Goal: Task Accomplishment & Management: Manage account settings

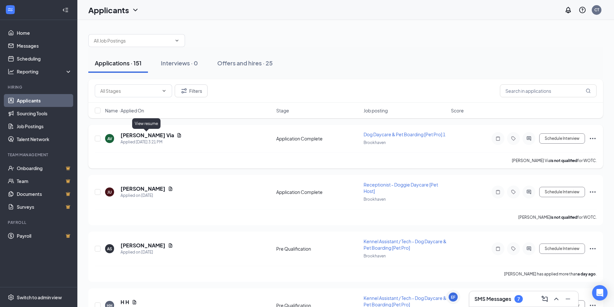
click at [177, 135] on icon "Document" at bounding box center [179, 135] width 5 height 5
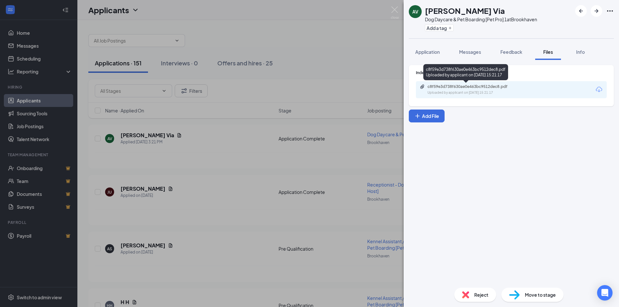
click at [445, 91] on div "Uploaded by applicant on [DATE] 15:21:17" at bounding box center [476, 92] width 97 height 5
click at [393, 10] on img at bounding box center [395, 12] width 8 height 13
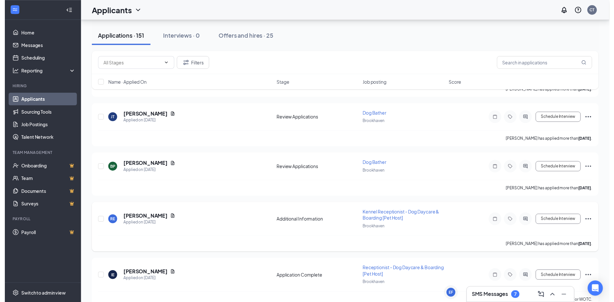
scroll to position [516, 0]
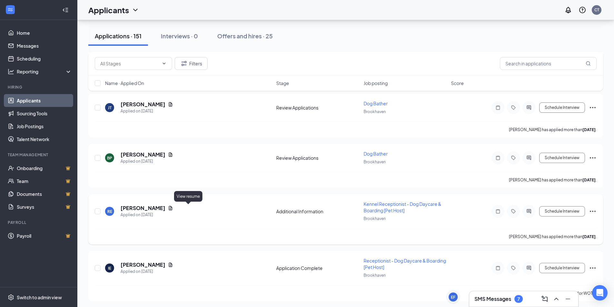
click at [173, 209] on icon "Document" at bounding box center [170, 208] width 5 height 5
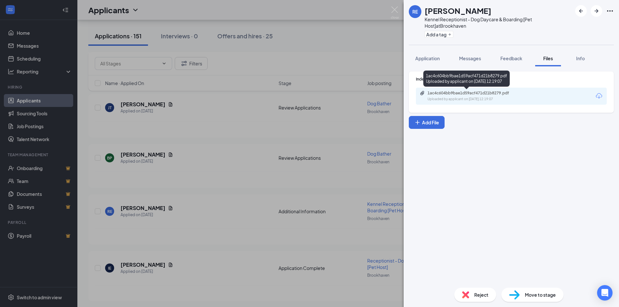
click at [513, 93] on div "1ac4c604bb9bae1d59acf471d21b8279.pdf" at bounding box center [473, 93] width 90 height 5
click at [397, 11] on img at bounding box center [395, 12] width 8 height 13
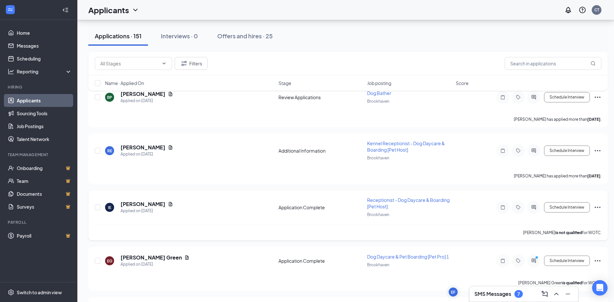
scroll to position [580, 0]
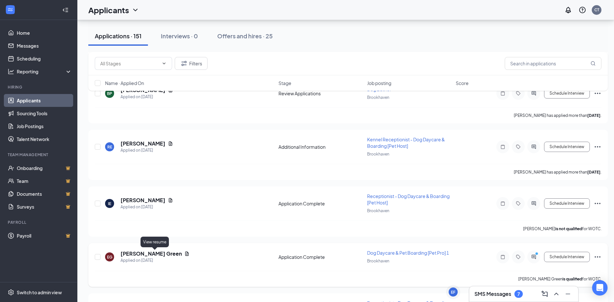
click at [184, 252] on icon "Document" at bounding box center [186, 253] width 5 height 5
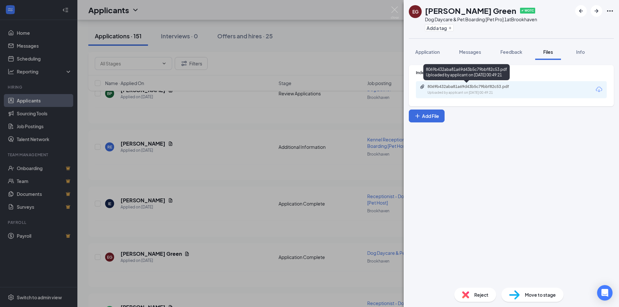
click at [504, 94] on div "Uploaded by applicant on [DATE] 00:49:21" at bounding box center [476, 92] width 97 height 5
click at [392, 10] on img at bounding box center [395, 12] width 8 height 13
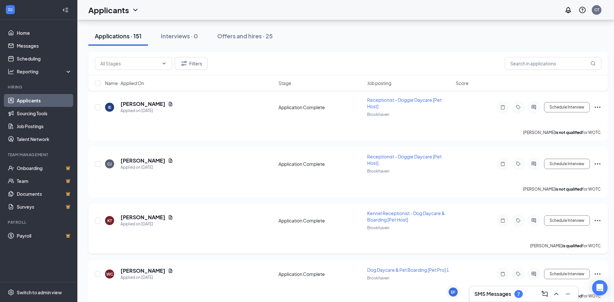
scroll to position [1354, 0]
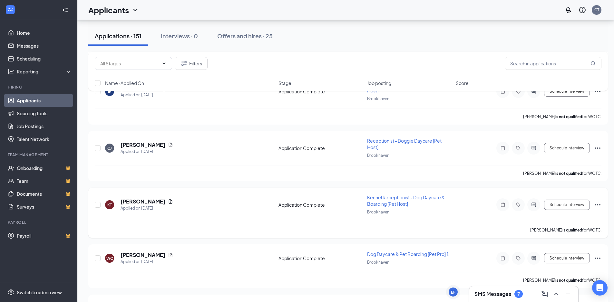
click at [596, 204] on icon "Ellipses" at bounding box center [598, 205] width 8 height 8
click at [555, 297] on p "Reject" at bounding box center [568, 298] width 55 height 6
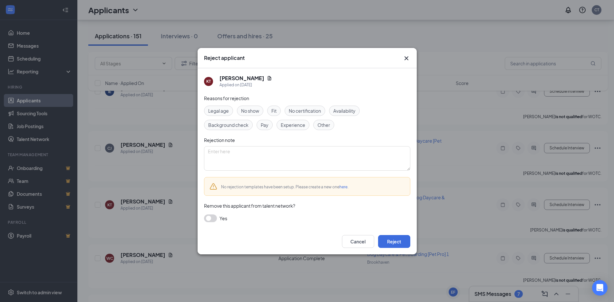
click at [210, 219] on button "button" at bounding box center [210, 219] width 13 height 8
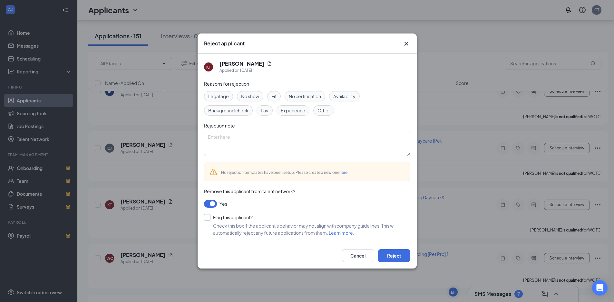
click at [209, 218] on input "Flag this applicant?" at bounding box center [228, 217] width 49 height 6
checkbox input "true"
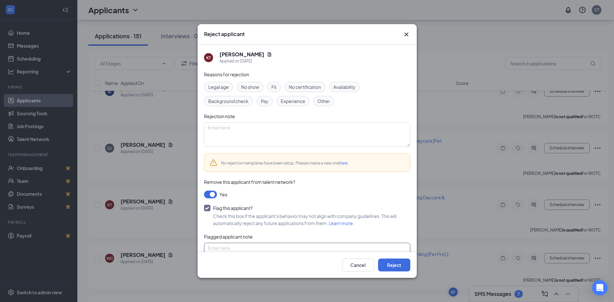
scroll to position [17, 0]
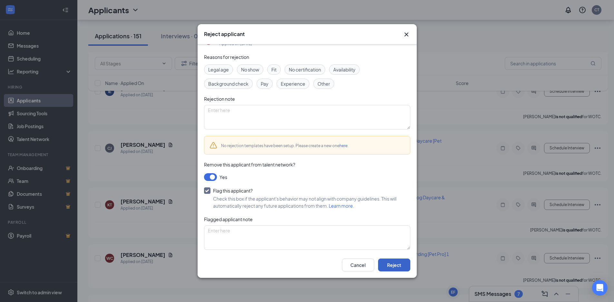
click at [402, 267] on button "Reject" at bounding box center [394, 265] width 32 height 13
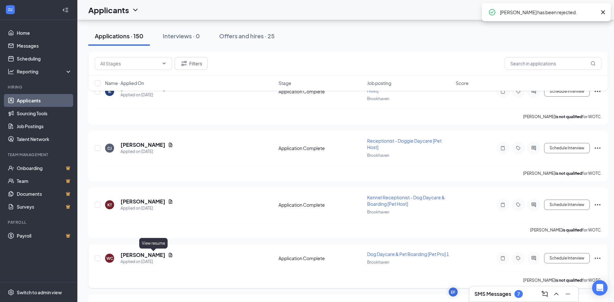
click at [153, 256] on div "[PERSON_NAME] Applied on [DATE]" at bounding box center [147, 259] width 53 height 14
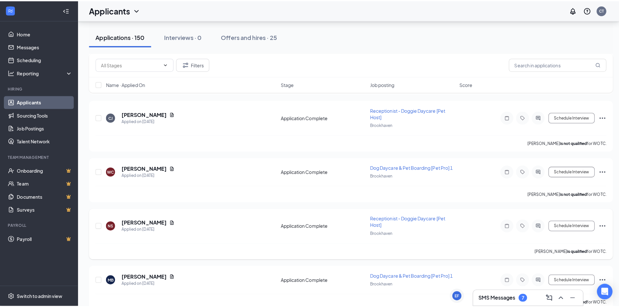
scroll to position [1419, 0]
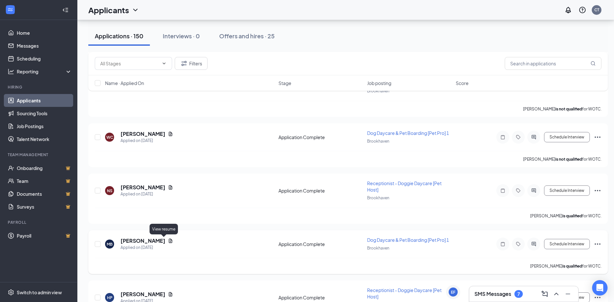
click at [169, 241] on icon "Document" at bounding box center [171, 241] width 4 height 4
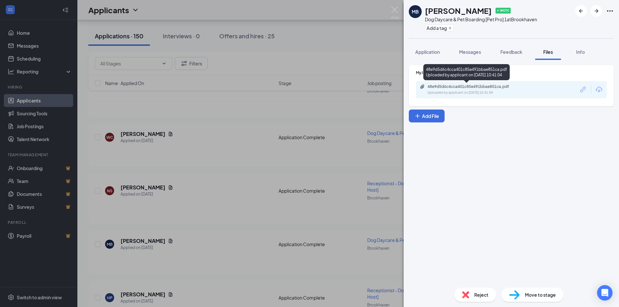
click at [478, 92] on div "Uploaded by applicant on [DATE] 10:41:04" at bounding box center [476, 92] width 97 height 5
